Goal: Information Seeking & Learning: Learn about a topic

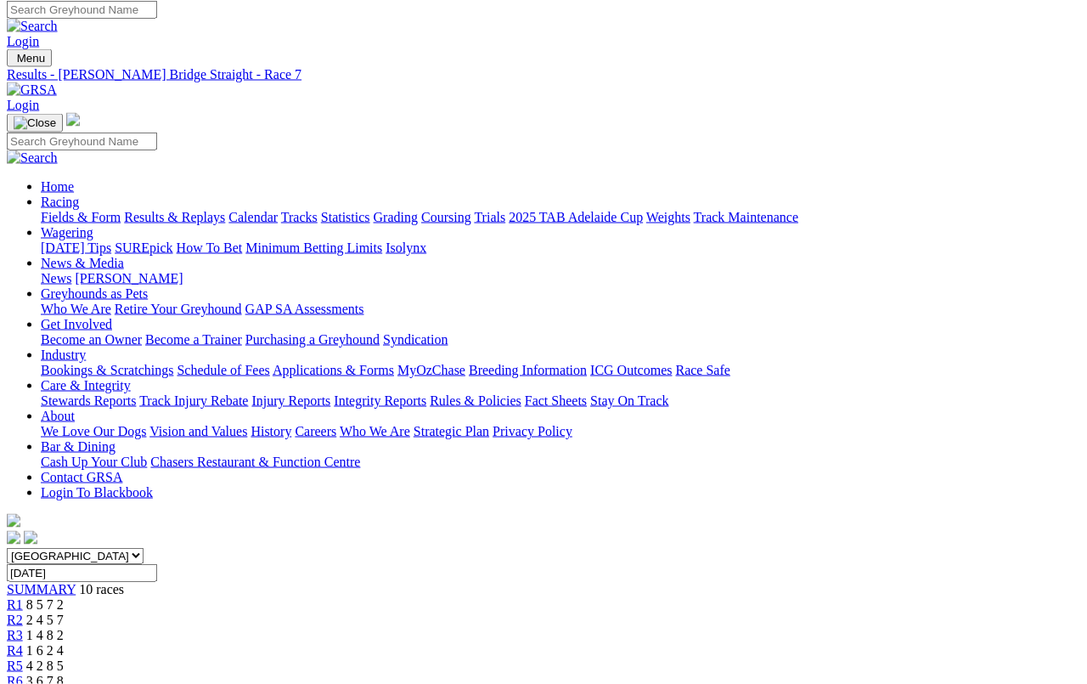
scroll to position [5, 0]
click at [53, 211] on link "Fields & Form" at bounding box center [81, 218] width 80 height 14
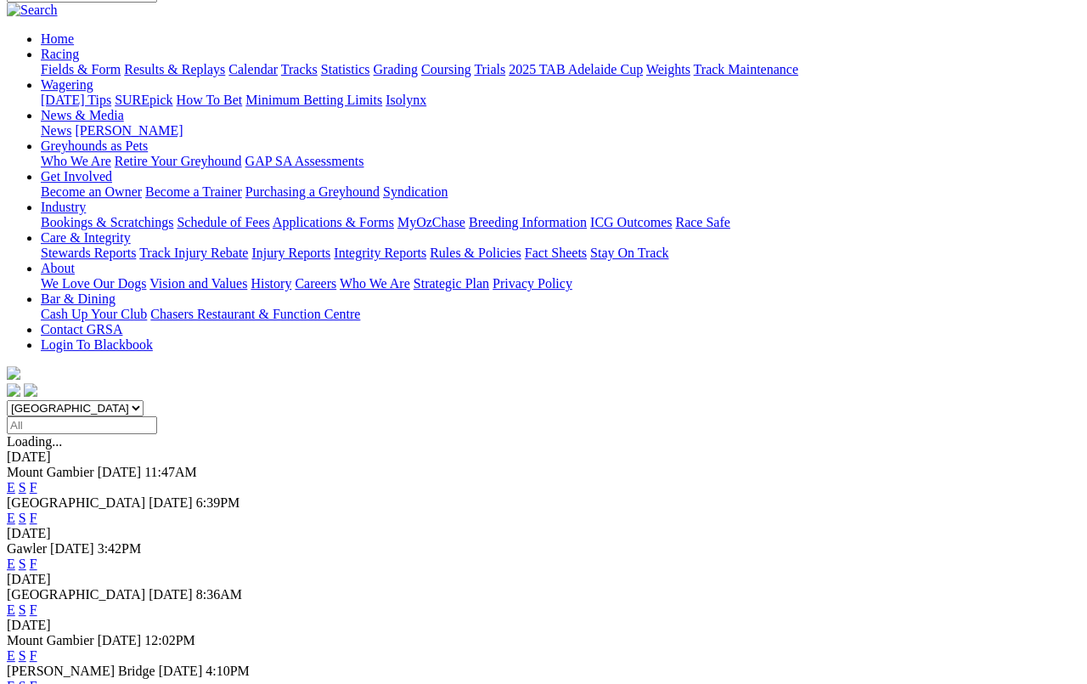
scroll to position [154, 0]
click at [37, 480] on link "F" at bounding box center [34, 487] width 8 height 14
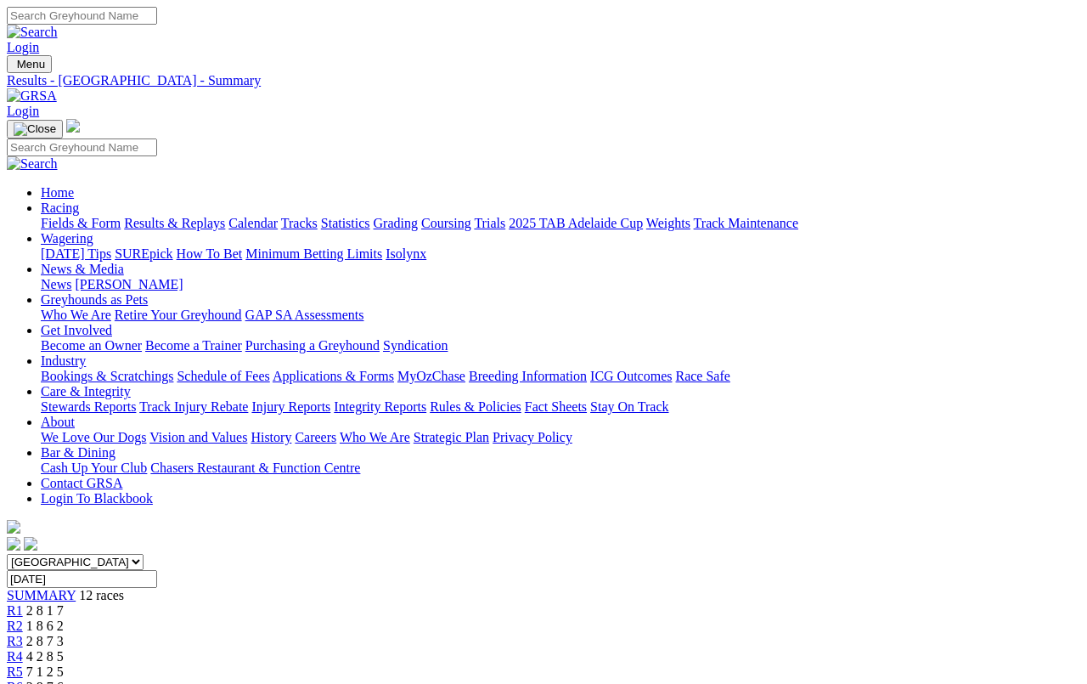
scroll to position [6, 0]
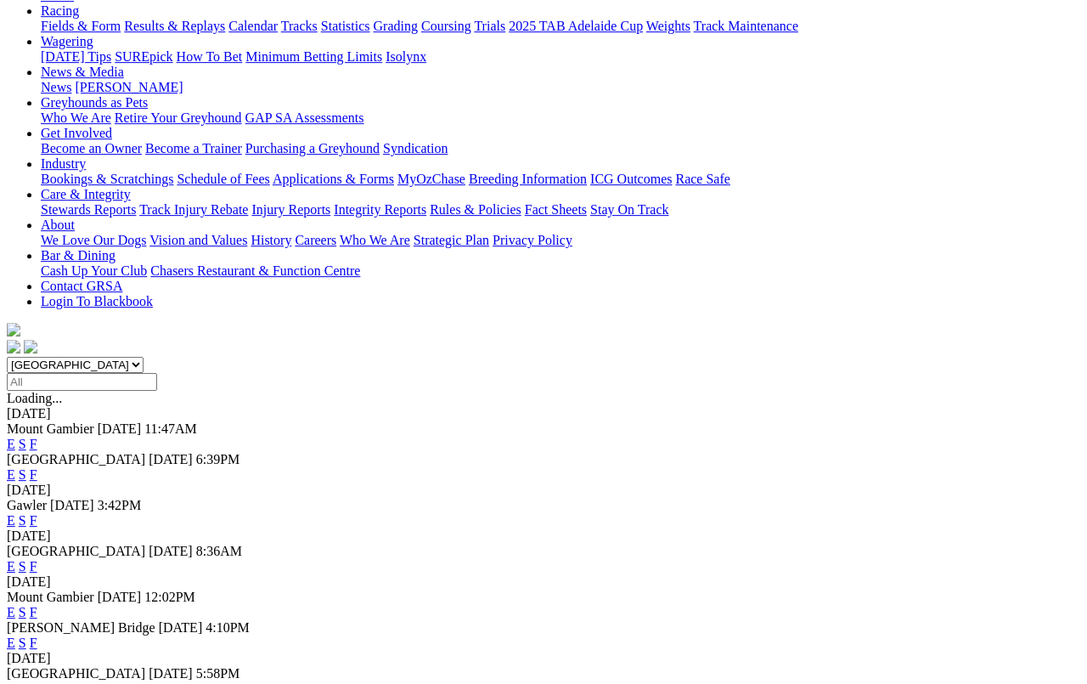
scroll to position [197, 0]
click at [37, 559] on link "F" at bounding box center [34, 566] width 8 height 14
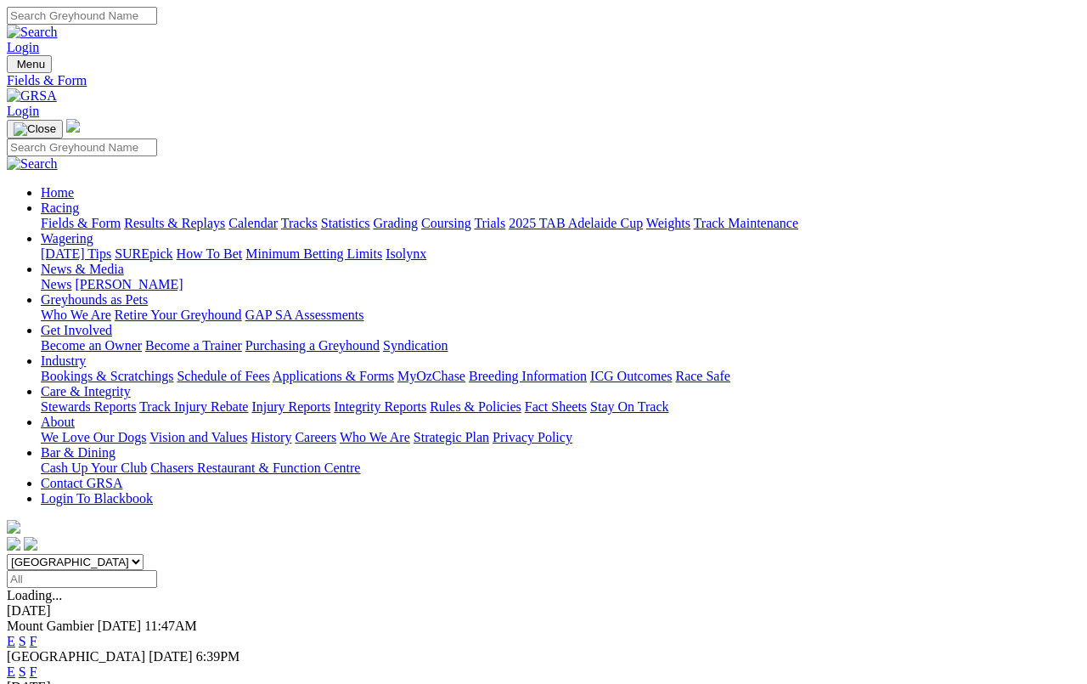
scroll to position [210, 0]
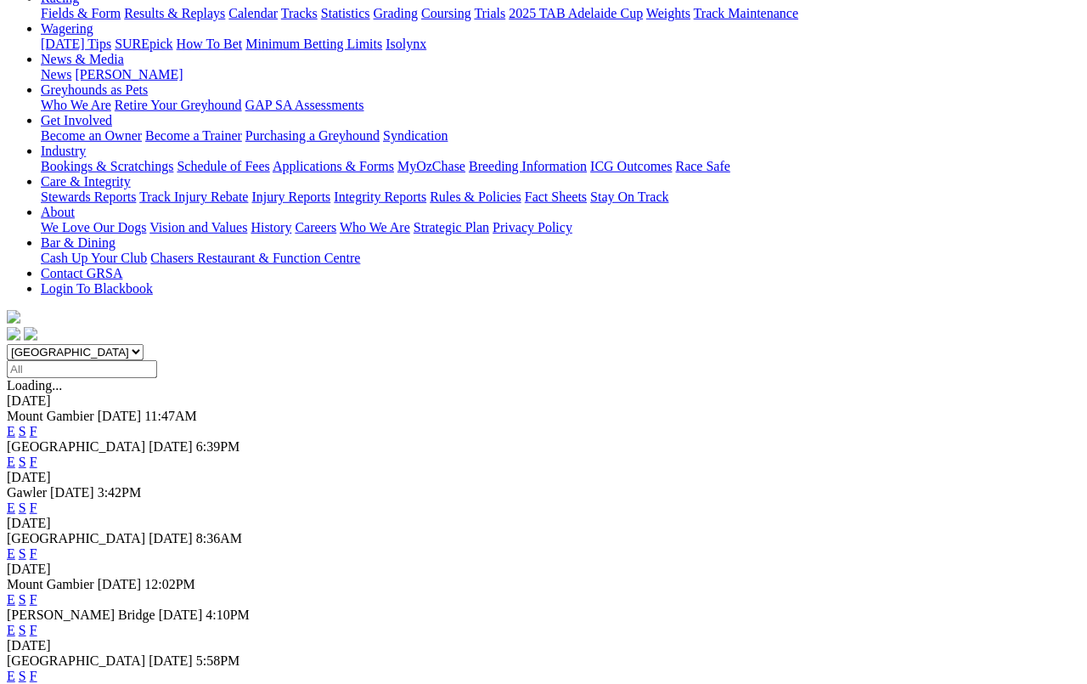
click at [37, 454] on link "F" at bounding box center [34, 461] width 8 height 14
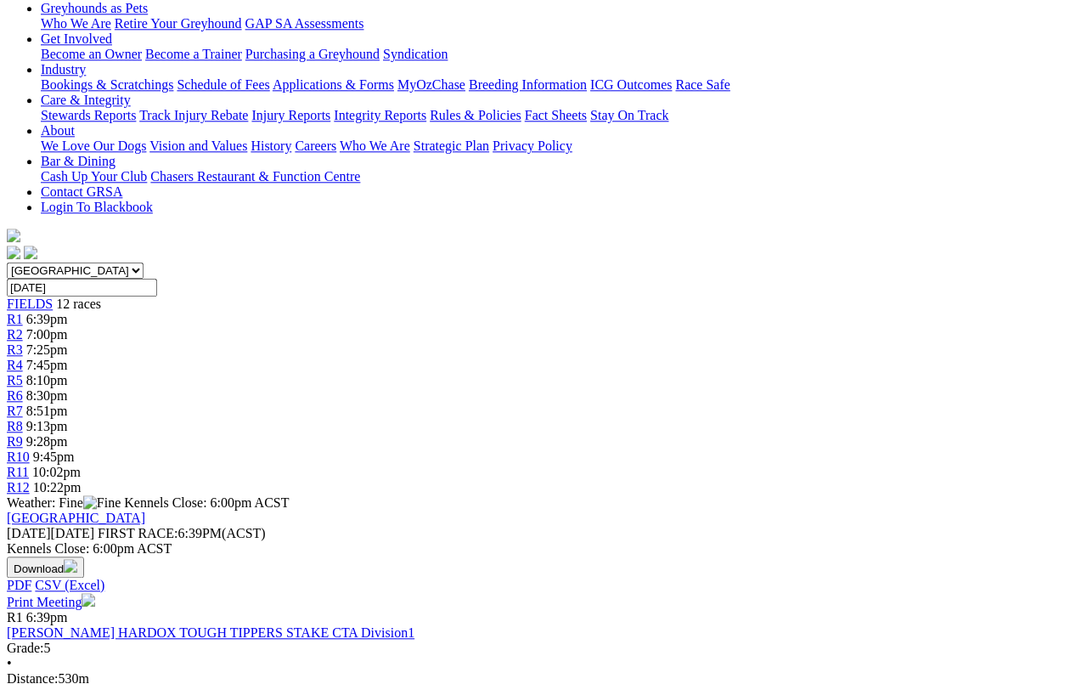
scroll to position [256, 0]
